Goal: Information Seeking & Learning: Learn about a topic

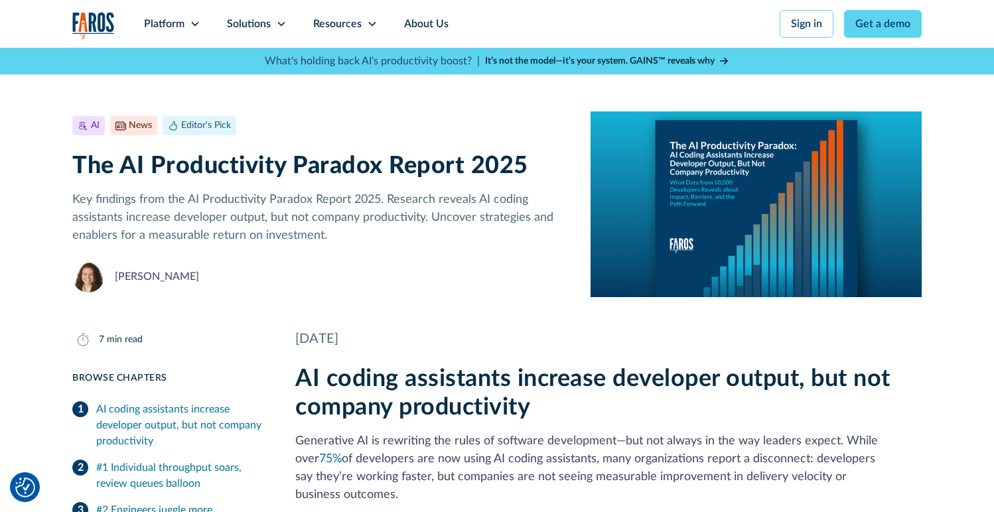
click at [343, 171] on h1 "The AI Productivity Paradox Report 2025" at bounding box center [320, 166] width 497 height 29
click at [7, 53] on div "What's holding back AI's productivity boost? | It’s not the model—it’s your sys…" at bounding box center [497, 61] width 1028 height 27
click at [20, 71] on div "What's holding back AI's productivity boost? | It’s not the model—it’s your sys…" at bounding box center [497, 61] width 1028 height 27
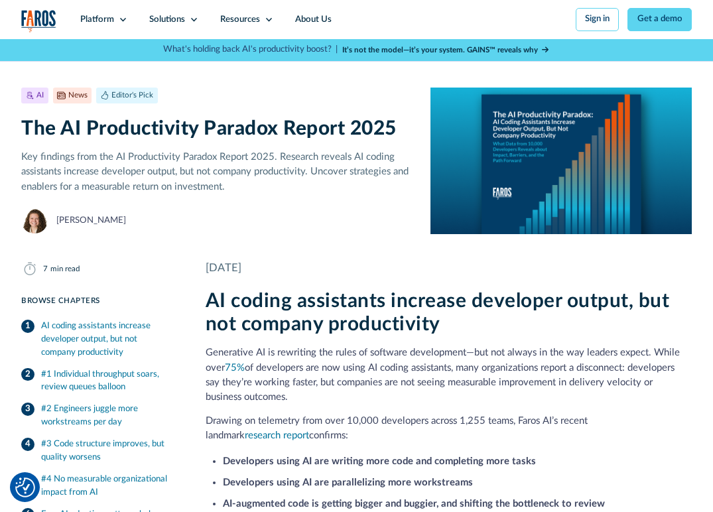
scroll to position [4, 0]
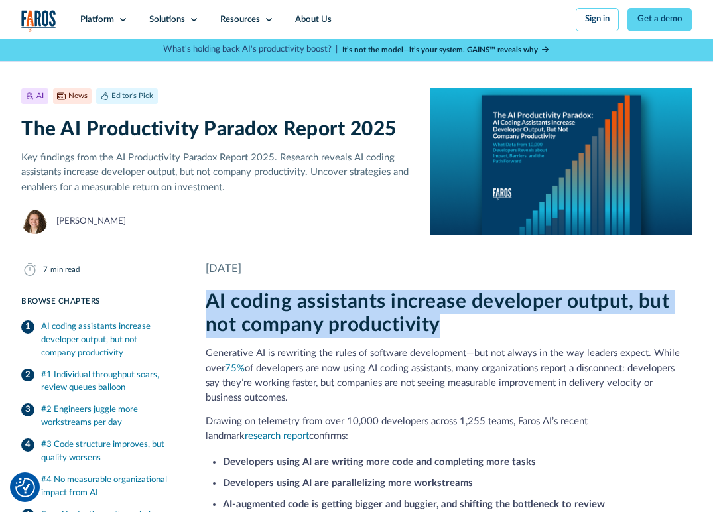
drag, startPoint x: 441, startPoint y: 326, endPoint x: 197, endPoint y: 302, distance: 244.7
